Goal: Navigation & Orientation: Find specific page/section

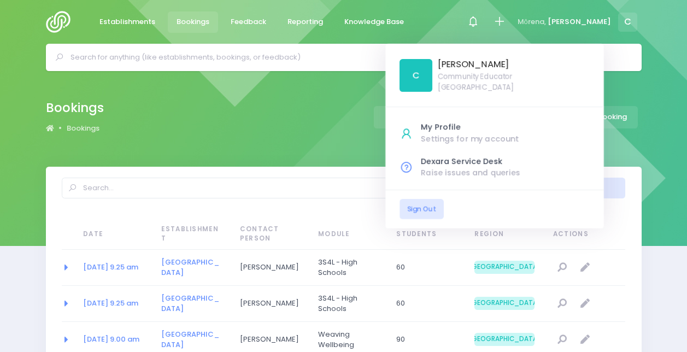
select select "20"
click at [486, 33] on div at bounding box center [473, 22] width 25 height 25
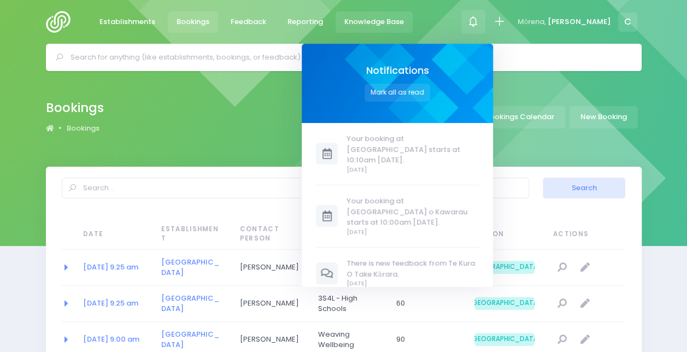
click at [382, 14] on link "Knowledge Base" at bounding box center [375, 21] width 78 height 21
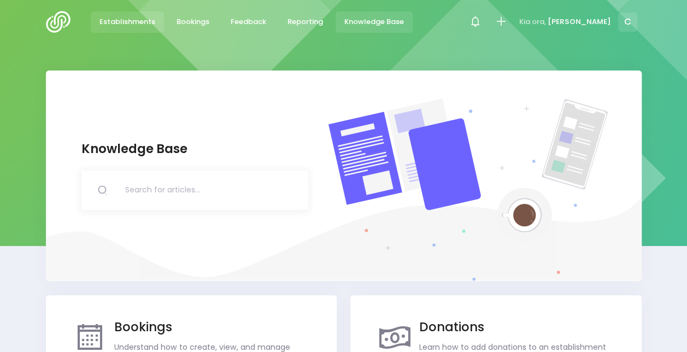
click at [136, 1] on li "Establishments" at bounding box center [128, 22] width 75 height 44
click at [139, 17] on span "Establishments" at bounding box center [127, 21] width 56 height 11
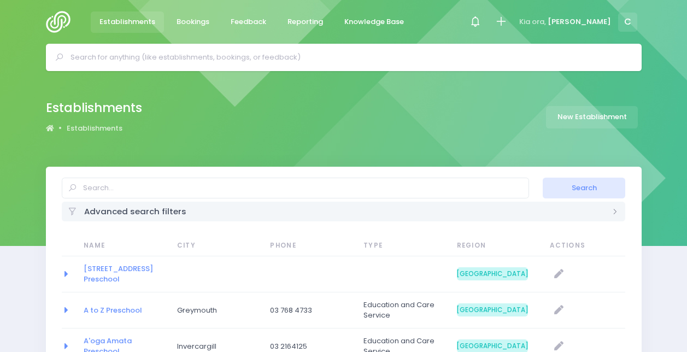
select select "20"
